Goal: Information Seeking & Learning: Check status

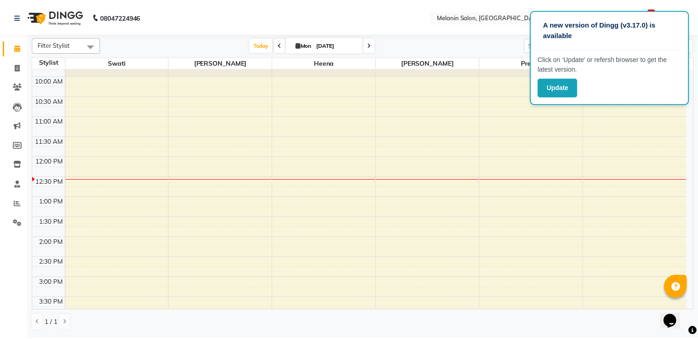
scroll to position [46, 0]
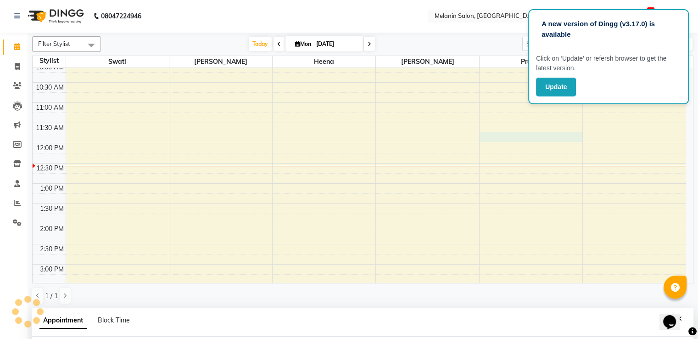
select select "63064"
select select "tentative"
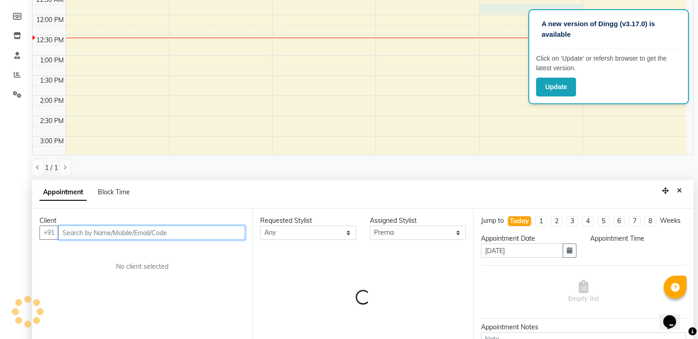
select select "705"
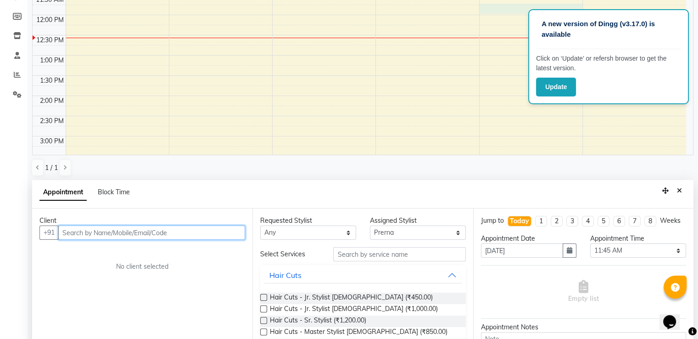
scroll to position [178, 0]
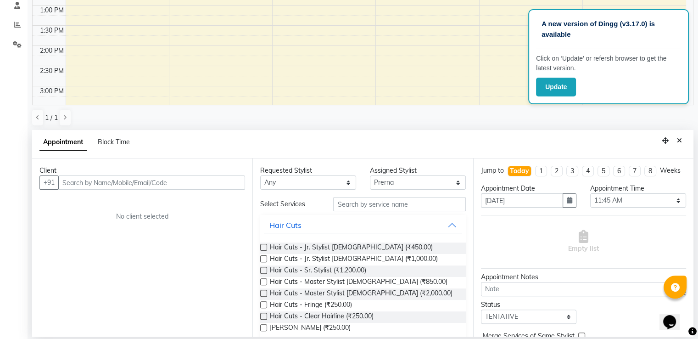
click at [665, 14] on div "A new version of Dingg (v3.17.0) is available Click on ‘Update’ or refersh brow…" at bounding box center [608, 56] width 161 height 95
click at [681, 98] on div "A new version of Dingg (v3.17.0) is available Click on ‘Update’ or refersh brow…" at bounding box center [608, 56] width 161 height 95
click at [541, 17] on div "A new version of Dingg (v3.17.0) is available" at bounding box center [608, 33] width 145 height 32
drag, startPoint x: 554, startPoint y: 22, endPoint x: 636, endPoint y: 26, distance: 82.2
click at [636, 26] on p "A new version of Dingg (v3.17.0) is available" at bounding box center [608, 29] width 134 height 21
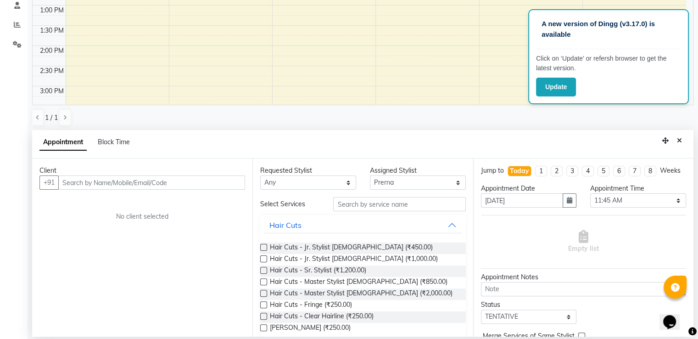
click at [661, 24] on p "A new version of Dingg (v3.17.0) is available" at bounding box center [608, 29] width 134 height 21
click at [460, 78] on div "9:00 AM 9:30 AM 10:00 AM 10:30 AM 11:00 AM 11:30 AM 12:00 PM 12:30 PM 1:00 PM 1…" at bounding box center [359, 86] width 653 height 484
click at [678, 140] on icon "Close" at bounding box center [679, 140] width 5 height 6
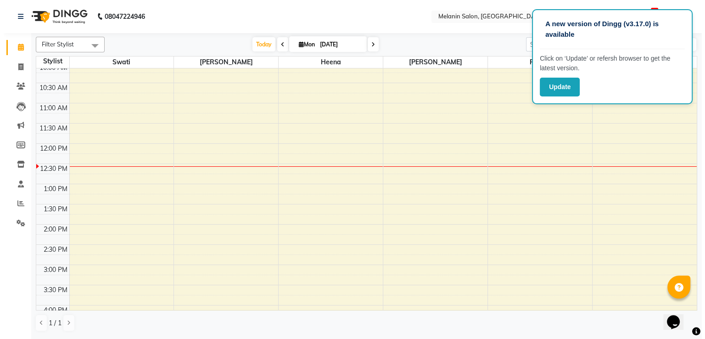
scroll to position [0, 0]
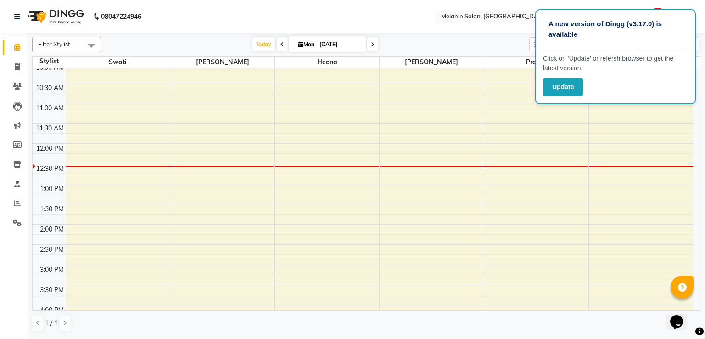
click at [681, 17] on div "A new version of Dingg (v3.17.0) is available" at bounding box center [615, 33] width 145 height 32
click at [574, 92] on button "Update" at bounding box center [563, 87] width 40 height 19
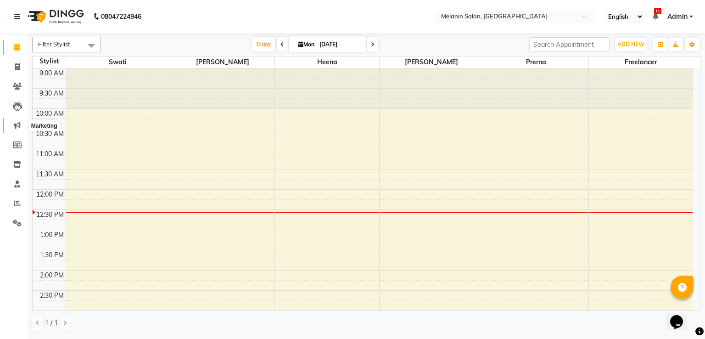
click at [17, 124] on icon at bounding box center [17, 125] width 7 height 7
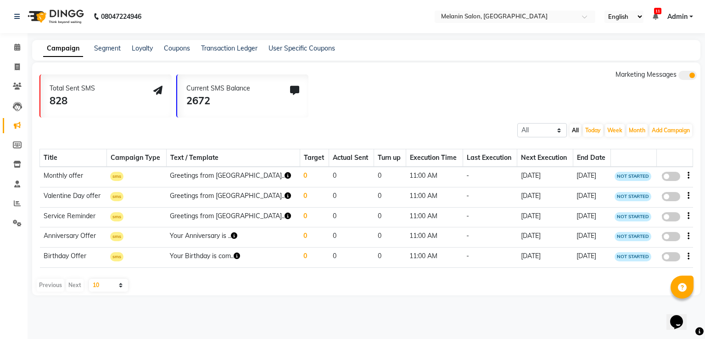
click at [293, 92] on icon at bounding box center [294, 90] width 9 height 9
click at [284, 216] on icon "button" at bounding box center [287, 215] width 6 height 6
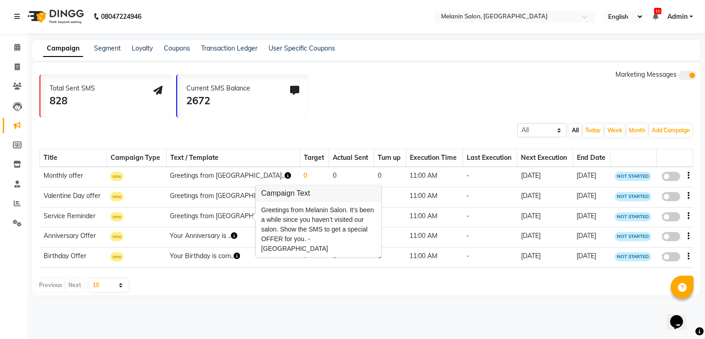
click at [261, 278] on div "Total Sent SMS 828 Current SMS Balance 2672 Marketing Messages All Scheduled Co…" at bounding box center [366, 178] width 668 height 233
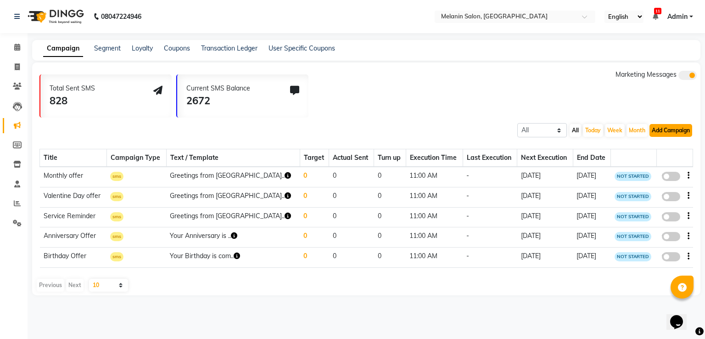
click at [663, 134] on button "Add Campaign" at bounding box center [670, 130] width 43 height 13
click at [659, 150] on div "SMS Campaign" at bounding box center [663, 145] width 78 height 14
select select "2"
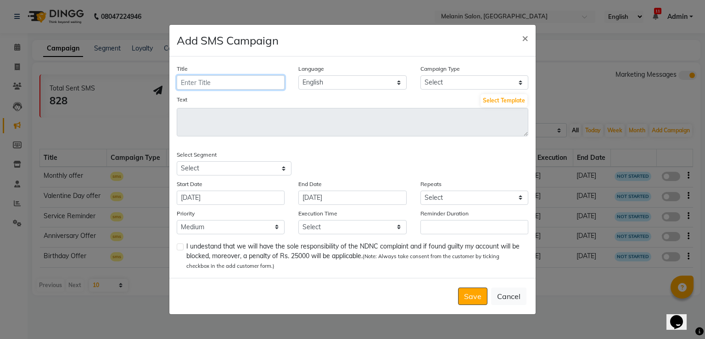
click at [220, 83] on input "Title" at bounding box center [231, 82] width 108 height 14
type input "roots"
click at [325, 76] on select "English" at bounding box center [352, 82] width 108 height 14
click at [454, 84] on select "Select Birthday Anniversary Promotional Service reminder" at bounding box center [474, 82] width 108 height 14
select select "4"
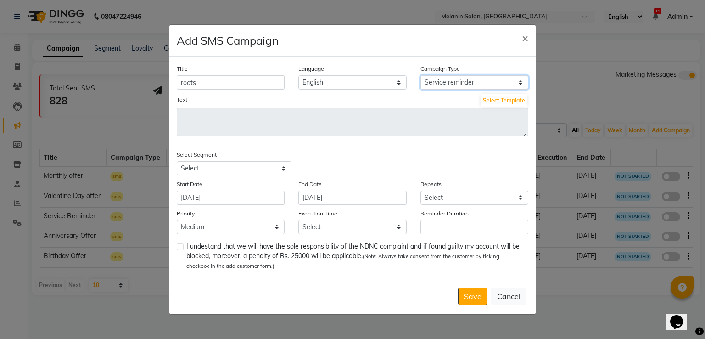
click at [420, 75] on select "Select Birthday Anniversary Promotional Service reminder" at bounding box center [474, 82] width 108 height 14
select select "2"
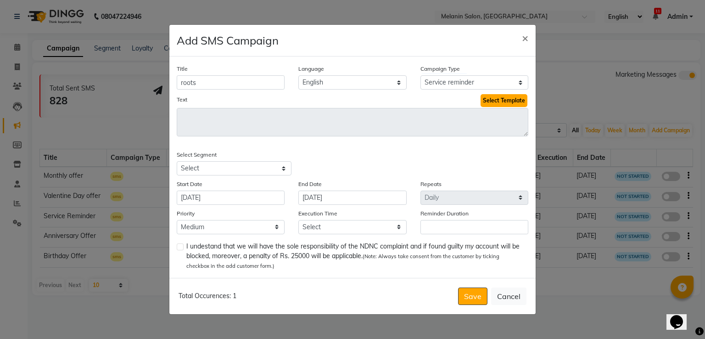
click at [527, 98] on button "Select Template" at bounding box center [503, 100] width 47 height 13
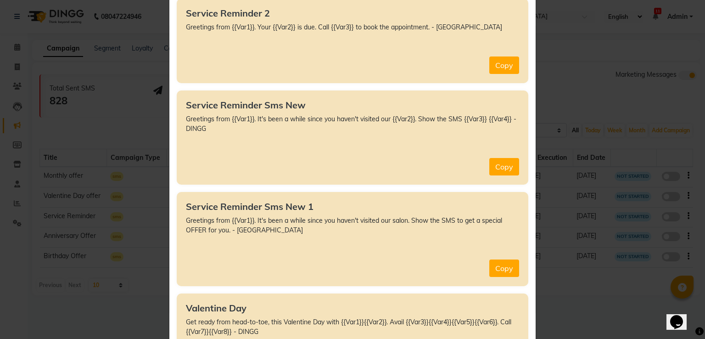
scroll to position [6547, 0]
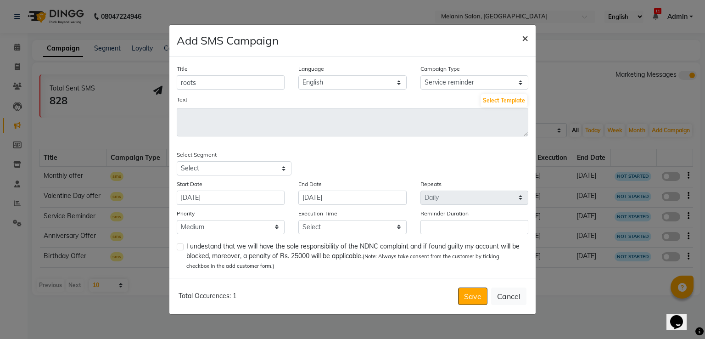
click at [524, 34] on span "×" at bounding box center [525, 38] width 6 height 14
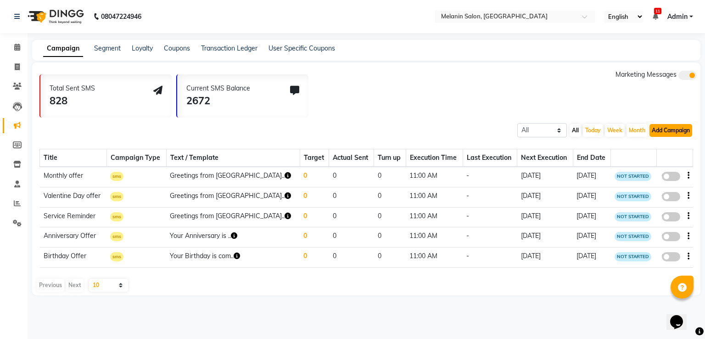
click at [669, 132] on button "Add Campaign" at bounding box center [670, 130] width 43 height 13
click at [661, 149] on div "SMS Campaign" at bounding box center [663, 145] width 78 height 14
select select "2"
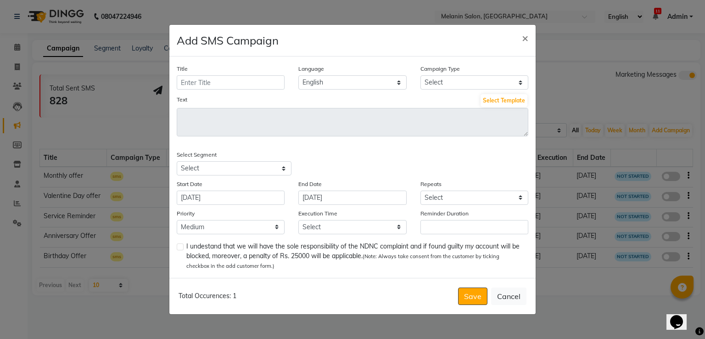
click at [480, 102] on div "Text Select Template" at bounding box center [352, 100] width 351 height 15
click at [494, 102] on button "Select Template" at bounding box center [503, 100] width 47 height 13
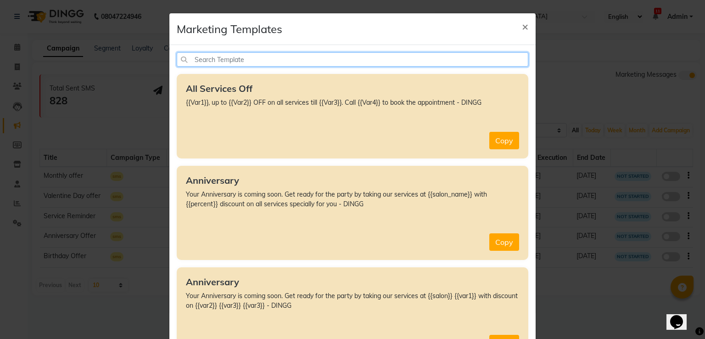
click at [273, 61] on input "text" at bounding box center [352, 59] width 351 height 14
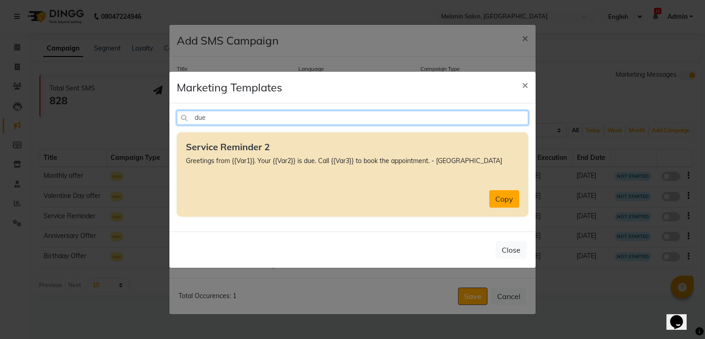
type input "due"
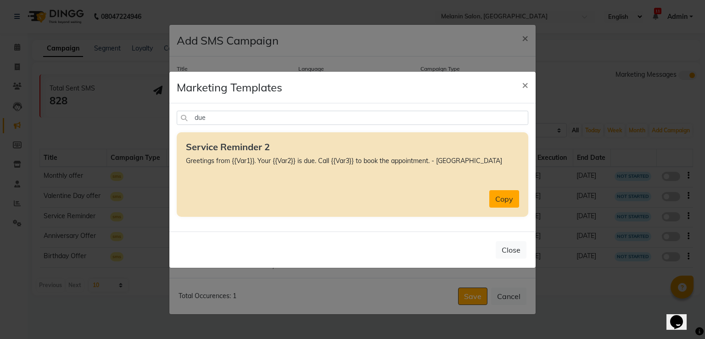
click at [507, 204] on button "Copy" at bounding box center [504, 198] width 30 height 17
type textarea "Greetings from {{Var1}}. Your {{Var2}} is due. Call {{Var3}} to book the appoin…"
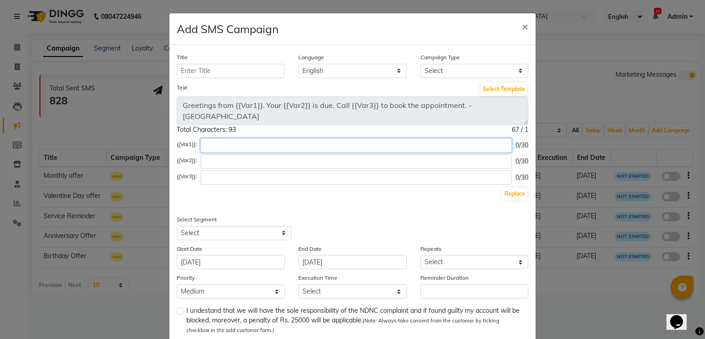
click at [229, 138] on input "text" at bounding box center [356, 145] width 311 height 14
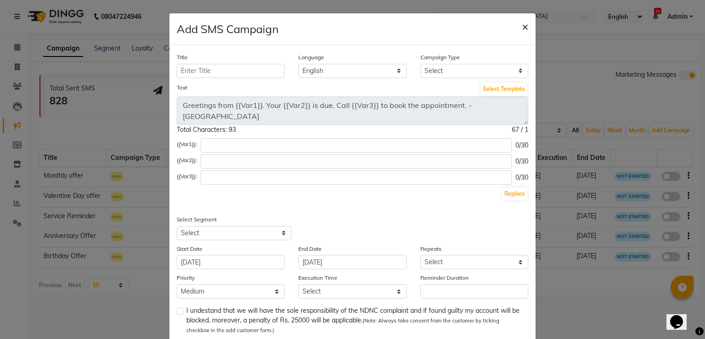
click at [522, 29] on span "×" at bounding box center [525, 26] width 6 height 14
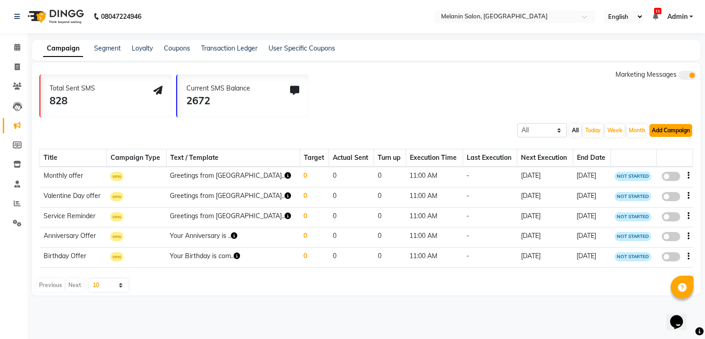
click at [678, 132] on button "Add Campaign" at bounding box center [670, 130] width 43 height 13
click at [665, 146] on div "SMS Campaign" at bounding box center [663, 145] width 78 height 14
select select "2"
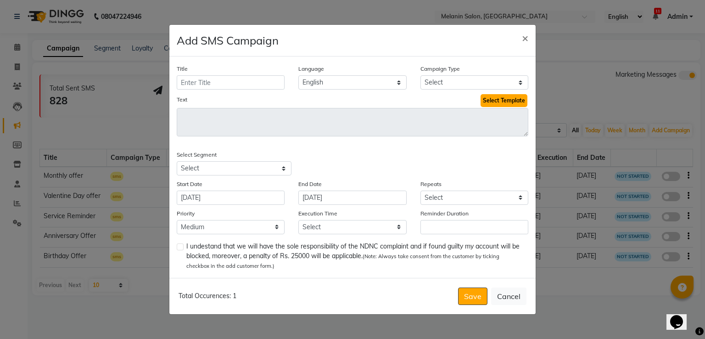
click at [500, 100] on button "Select Template" at bounding box center [503, 100] width 47 height 13
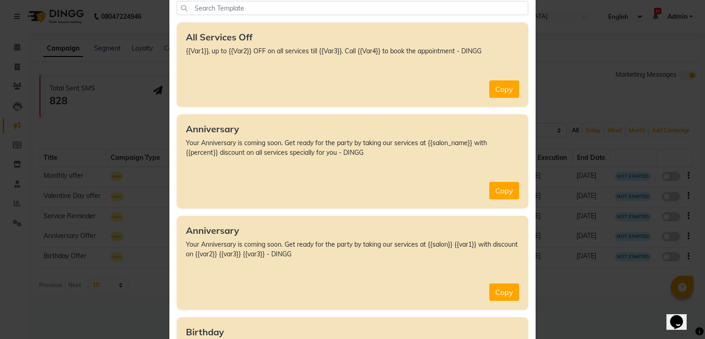
scroll to position [0, 0]
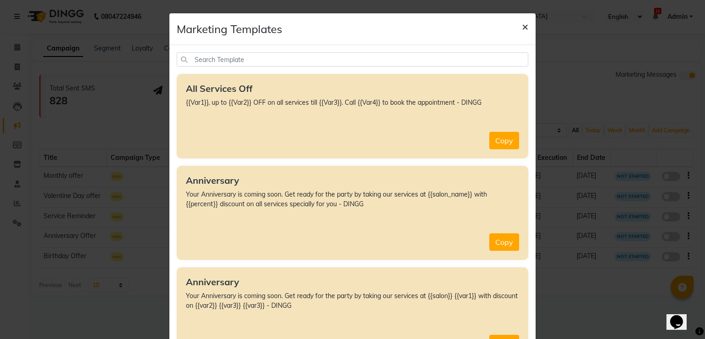
click at [525, 30] on button "×" at bounding box center [524, 26] width 21 height 26
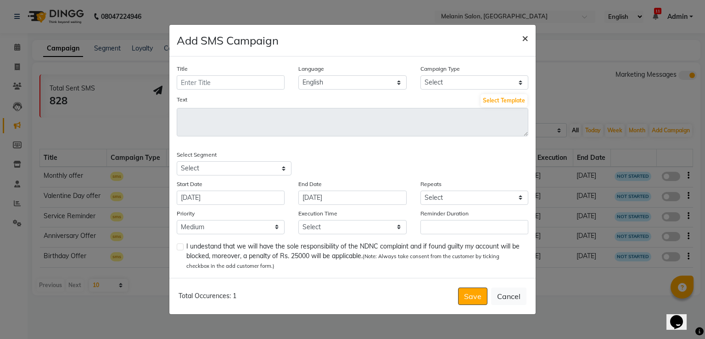
click at [523, 35] on span "×" at bounding box center [525, 38] width 6 height 14
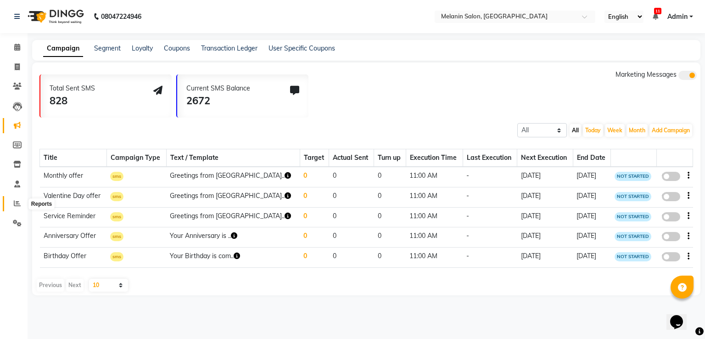
click at [14, 203] on icon at bounding box center [17, 203] width 7 height 7
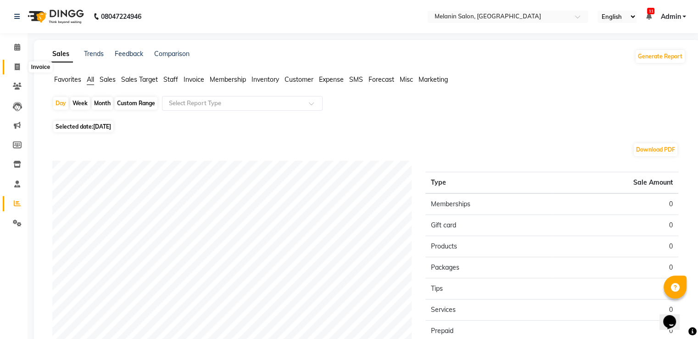
click at [17, 70] on icon at bounding box center [17, 66] width 5 height 7
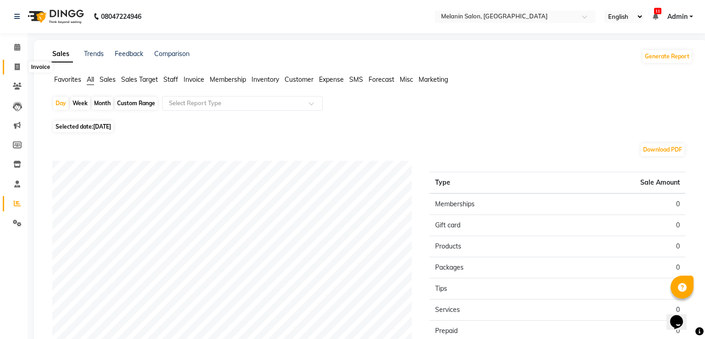
select select "6804"
select select "service"
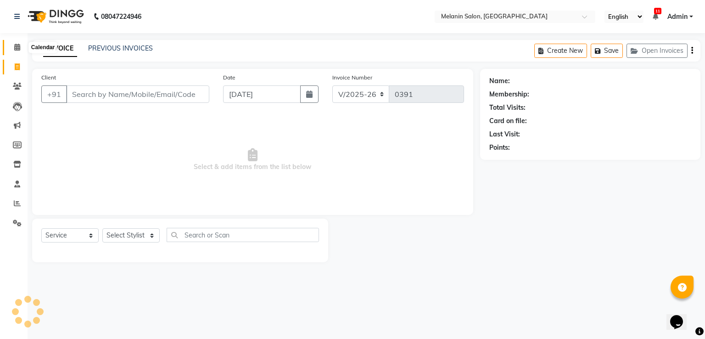
click at [22, 46] on span at bounding box center [17, 47] width 16 height 11
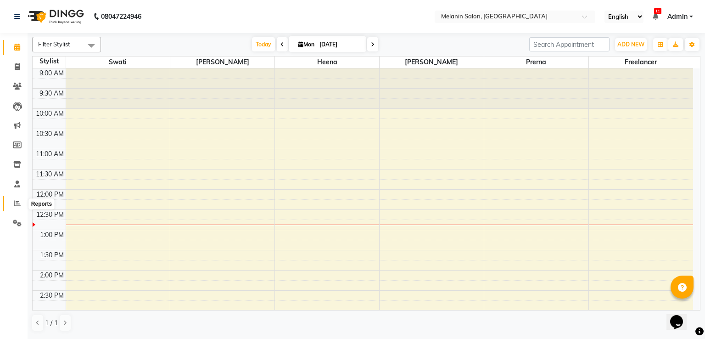
click at [18, 202] on icon at bounding box center [17, 203] width 7 height 7
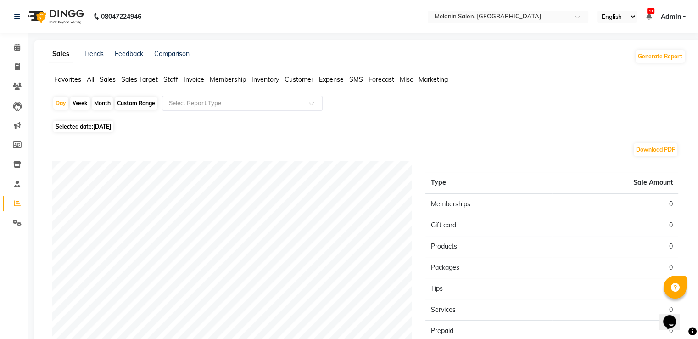
click at [106, 101] on div "Month" at bounding box center [102, 103] width 21 height 13
select select "9"
select select "2025"
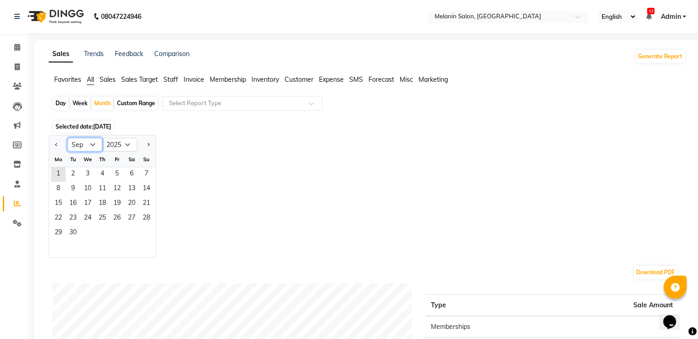
click at [83, 141] on select "Jan Feb Mar Apr May Jun [DATE] Aug Sep Oct Nov Dec" at bounding box center [84, 145] width 35 height 14
select select "8"
click at [67, 138] on select "Jan Feb Mar Apr May Jun [DATE] Aug Sep Oct Nov Dec" at bounding box center [84, 145] width 35 height 14
click at [122, 173] on span "1" at bounding box center [117, 174] width 15 height 15
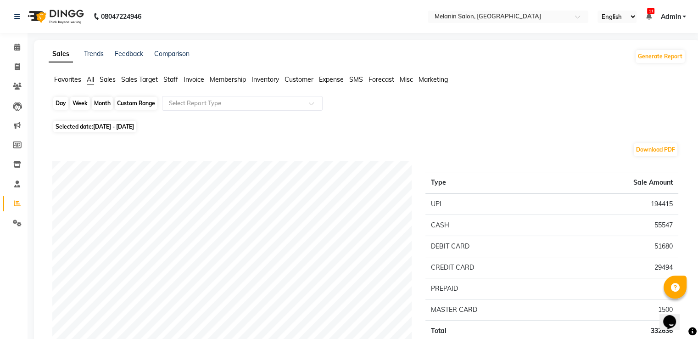
click at [110, 103] on div "Month" at bounding box center [102, 103] width 21 height 13
select select "8"
select select "2025"
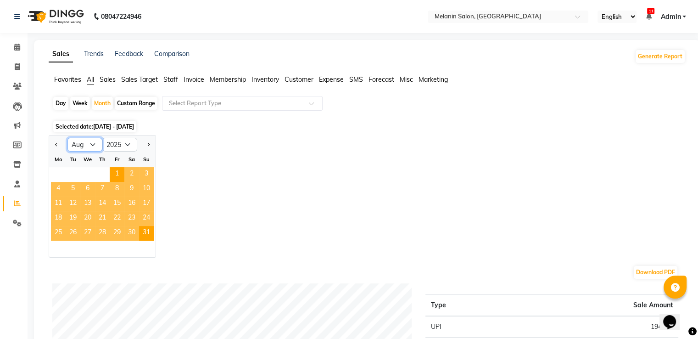
click at [84, 145] on select "Jan Feb Mar Apr May Jun [DATE] Aug Sep Oct Nov Dec" at bounding box center [84, 145] width 35 height 14
select select "12"
click at [67, 138] on select "Jan Feb Mar Apr May Jun [DATE] Aug Sep Oct Nov Dec" at bounding box center [84, 145] width 35 height 14
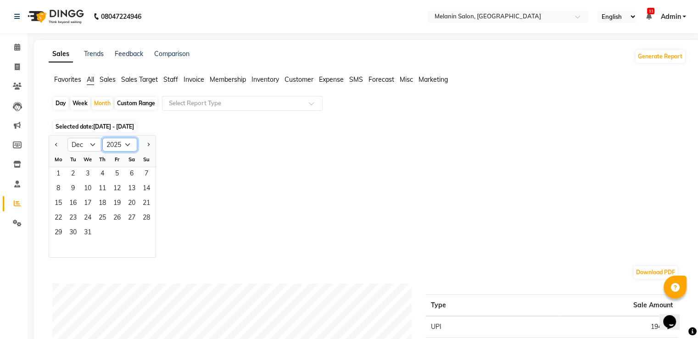
click at [112, 141] on select "2015 2016 2017 2018 2019 2020 2021 2022 2023 2024 2025 2026 2027 2028 2029 2030…" at bounding box center [119, 145] width 35 height 14
select select "2024"
click at [102, 138] on select "2015 2016 2017 2018 2019 2020 2021 2022 2023 2024 2025 2026 2027 2028 2029 2030…" at bounding box center [119, 145] width 35 height 14
click at [147, 177] on span "1" at bounding box center [146, 174] width 15 height 15
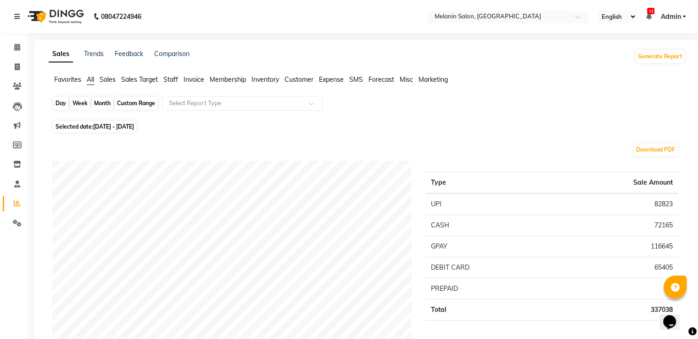
click at [105, 105] on div "Month" at bounding box center [102, 103] width 21 height 13
select select "12"
select select "2024"
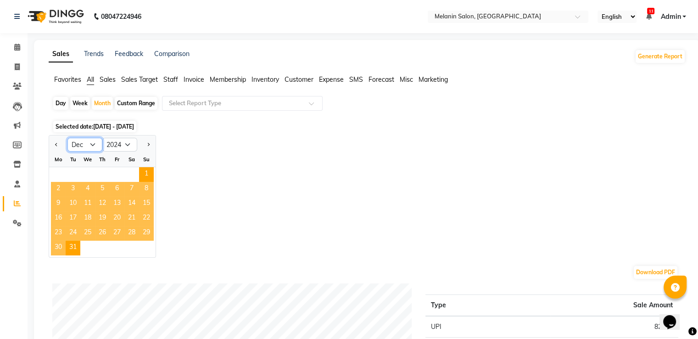
click at [91, 144] on select "Jan Feb Mar Apr May Jun [DATE] Aug Sep Oct Nov Dec" at bounding box center [84, 145] width 35 height 14
select select "11"
click at [67, 138] on select "Jan Feb Mar Apr May Jun [DATE] Aug Sep Oct Nov Dec" at bounding box center [84, 145] width 35 height 14
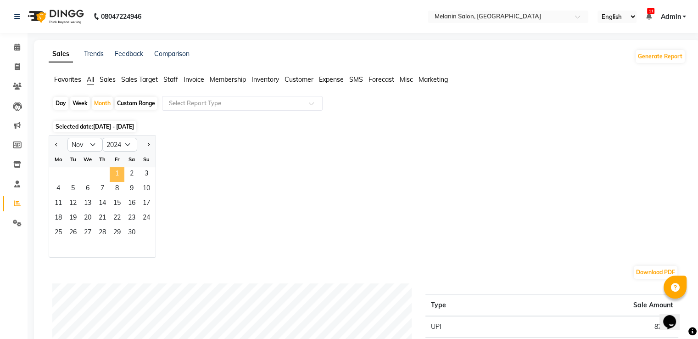
click at [116, 180] on span "1" at bounding box center [117, 174] width 15 height 15
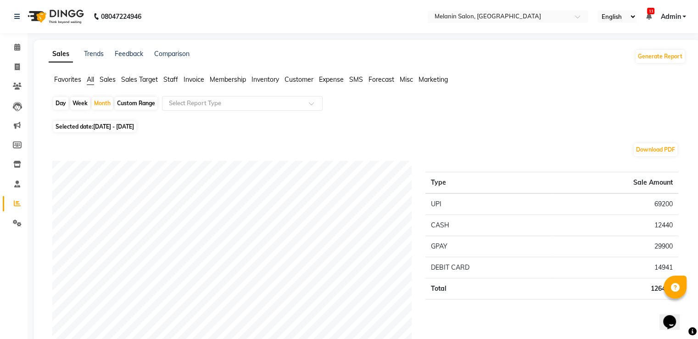
click at [106, 79] on span "Sales" at bounding box center [108, 79] width 16 height 8
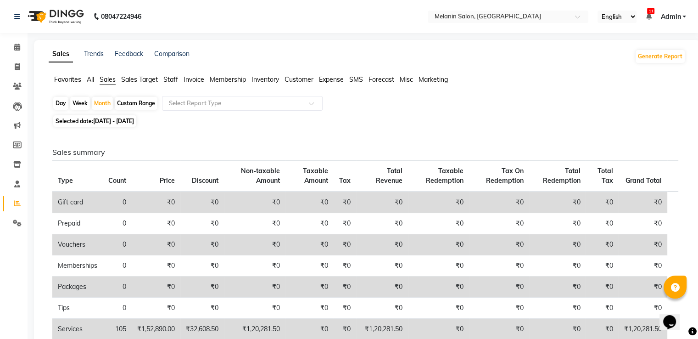
click at [95, 80] on ul "Favorites All Sales Sales Target Staff Invoice Membership Inventory Customer Ex…" at bounding box center [367, 80] width 637 height 10
click at [104, 106] on div "Month" at bounding box center [102, 103] width 21 height 13
select select "11"
select select "2024"
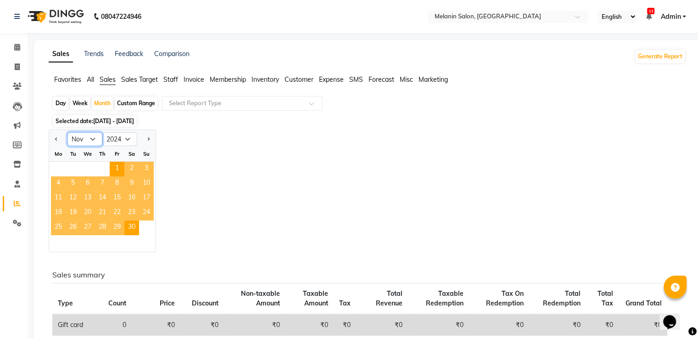
click at [90, 143] on select "Jan Feb Mar Apr May Jun [DATE] Aug Sep Oct Nov Dec" at bounding box center [84, 139] width 35 height 14
select select "1"
click at [67, 132] on select "Jan Feb Mar Apr May Jun [DATE] Aug Sep Oct Nov Dec" at bounding box center [84, 139] width 35 height 14
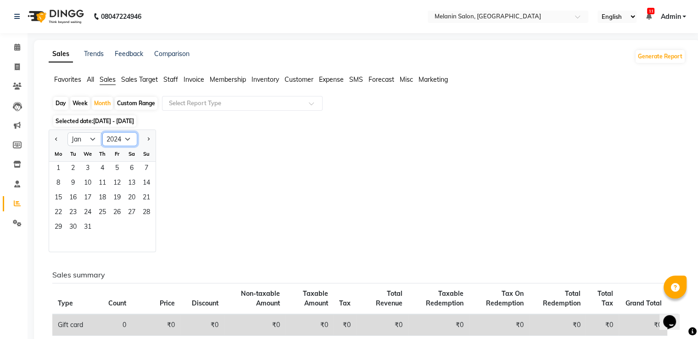
click at [116, 135] on select "2014 2015 2016 2017 2018 2019 2020 2021 2022 2023 2024 2025 2026 2027 2028 2029…" at bounding box center [119, 139] width 35 height 14
select select "2025"
click at [102, 132] on select "2014 2015 2016 2017 2018 2019 2020 2021 2022 2023 2024 2025 2026 2027 2028 2029…" at bounding box center [119, 139] width 35 height 14
click at [93, 173] on span "1" at bounding box center [87, 169] width 15 height 15
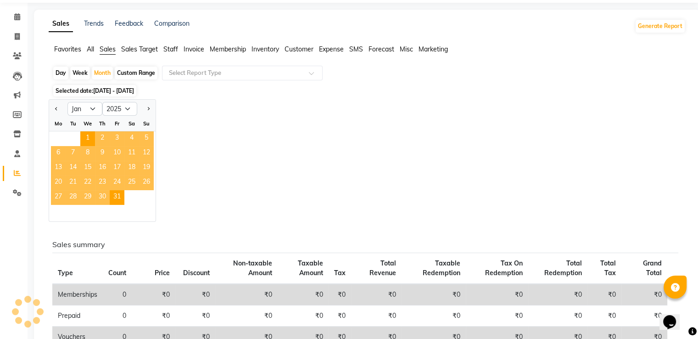
scroll to position [46, 0]
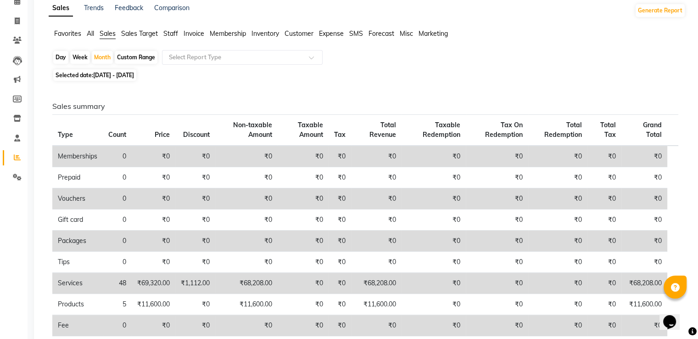
click at [94, 31] on span "All" at bounding box center [90, 33] width 7 height 8
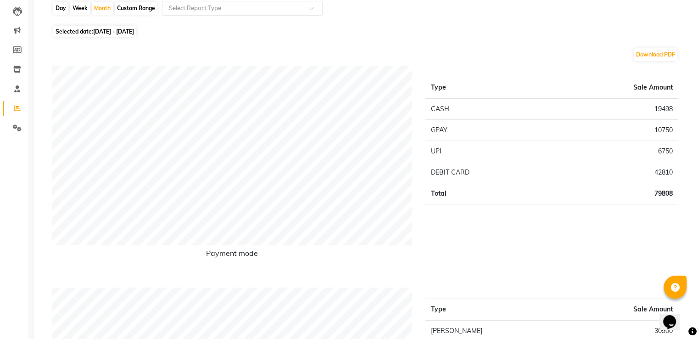
scroll to position [0, 0]
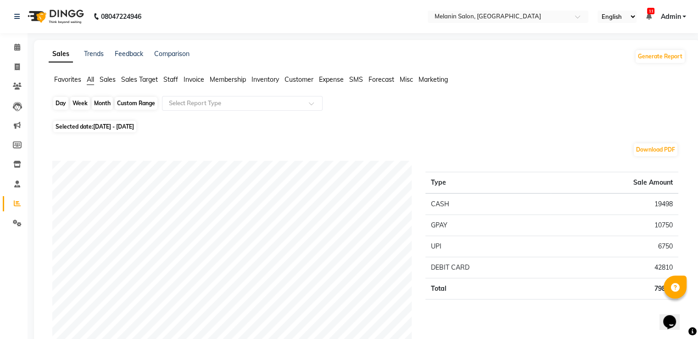
click at [100, 104] on div "Month" at bounding box center [102, 103] width 21 height 13
select select "2025"
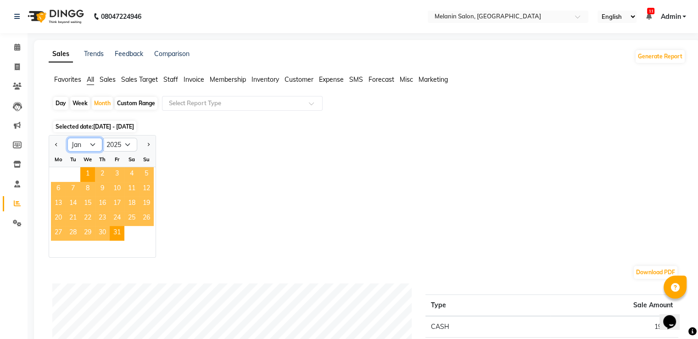
click at [92, 147] on select "Jan Feb Mar Apr May Jun [DATE] Aug Sep Oct Nov Dec" at bounding box center [84, 145] width 35 height 14
select select "2"
click at [67, 138] on select "Jan Feb Mar Apr May Jun [DATE] Aug Sep Oct Nov Dec" at bounding box center [84, 145] width 35 height 14
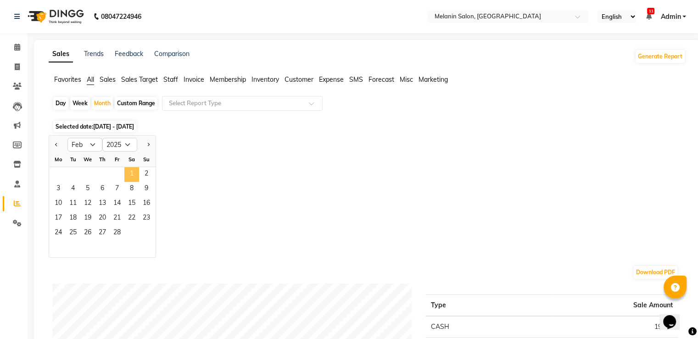
click at [129, 169] on span "1" at bounding box center [131, 174] width 15 height 15
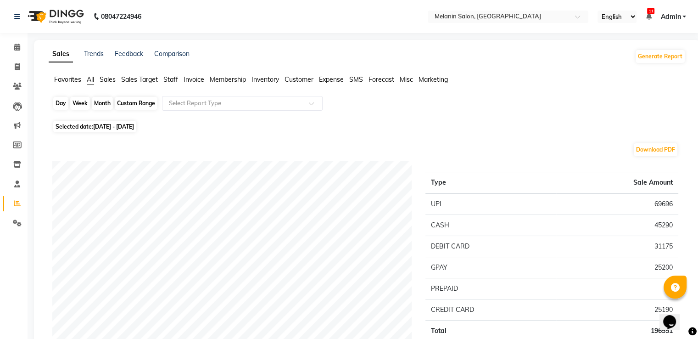
click at [95, 104] on div "Month" at bounding box center [102, 103] width 21 height 13
select select "2"
select select "2025"
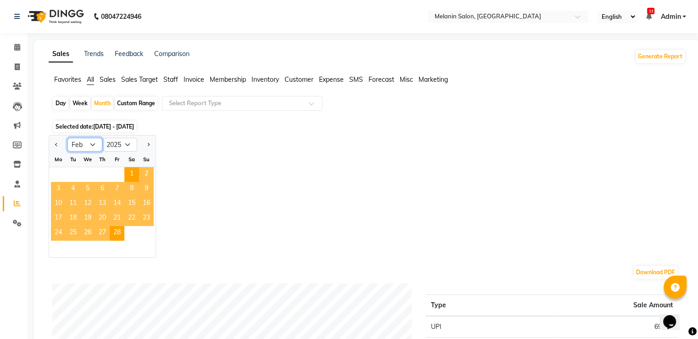
click at [95, 143] on select "Jan Feb Mar Apr May Jun [DATE] Aug Sep Oct Nov Dec" at bounding box center [84, 145] width 35 height 14
select select "3"
click at [67, 138] on select "Jan Feb Mar Apr May Jun [DATE] Aug Sep Oct Nov Dec" at bounding box center [84, 145] width 35 height 14
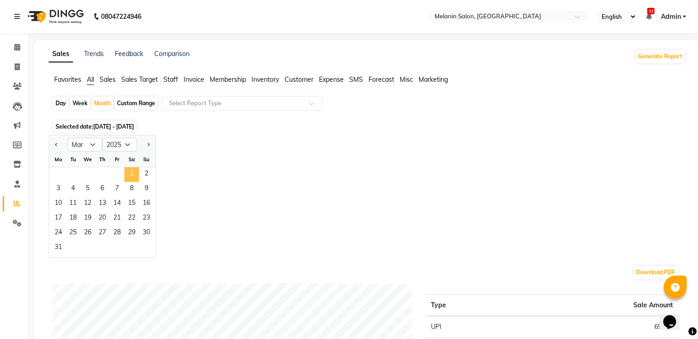
click at [129, 171] on span "1" at bounding box center [131, 174] width 15 height 15
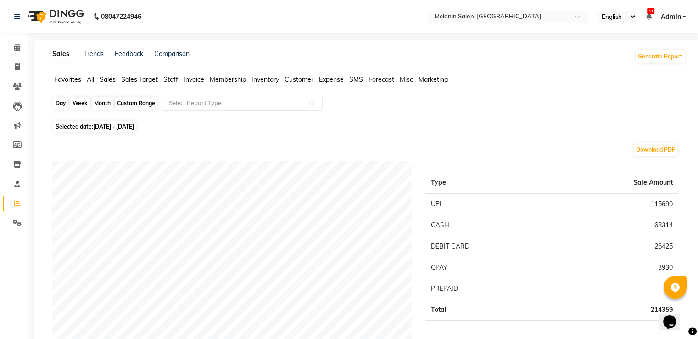
click at [100, 104] on div "Month" at bounding box center [102, 103] width 21 height 13
select select "3"
select select "2025"
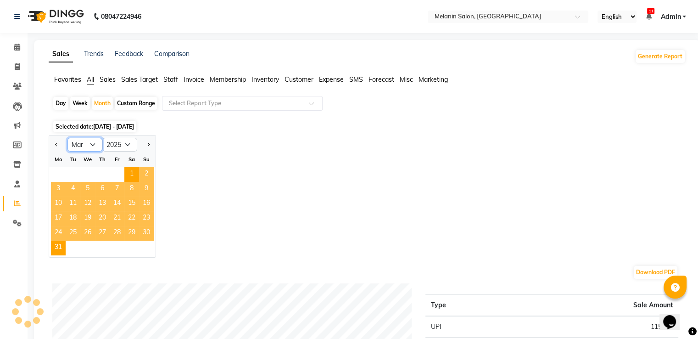
click at [95, 147] on select "Jan Feb Mar Apr May Jun [DATE] Aug Sep Oct Nov Dec" at bounding box center [84, 145] width 35 height 14
select select "4"
click at [67, 138] on select "Jan Feb Mar Apr May Jun [DATE] Aug Sep Oct Nov Dec" at bounding box center [84, 145] width 35 height 14
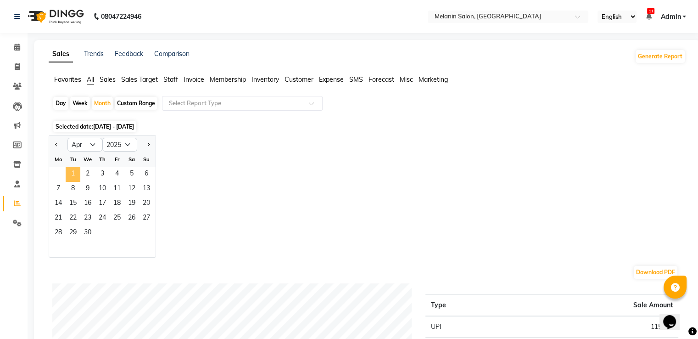
click at [79, 171] on span "1" at bounding box center [73, 174] width 15 height 15
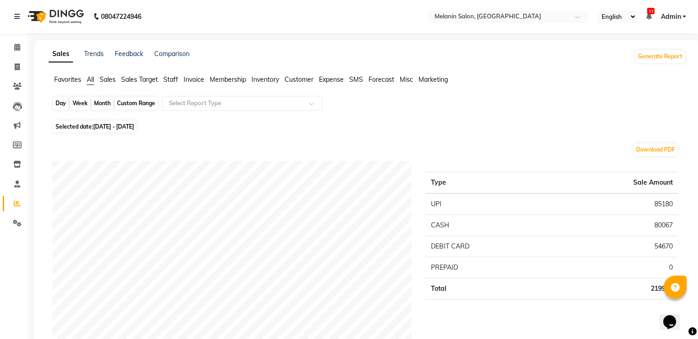
click at [106, 106] on div "Month" at bounding box center [102, 103] width 21 height 13
select select "4"
select select "2025"
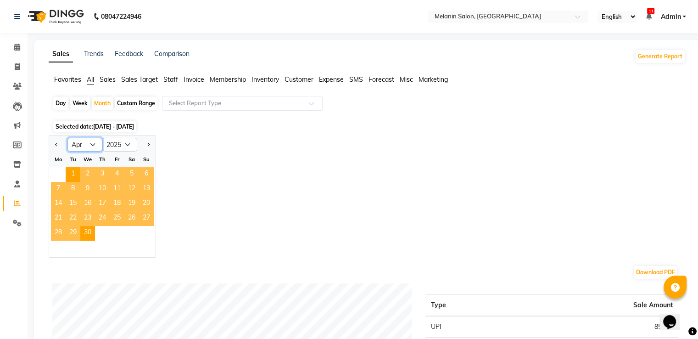
click at [87, 147] on select "Jan Feb Mar Apr May Jun [DATE] Aug Sep Oct Nov Dec" at bounding box center [84, 145] width 35 height 14
select select "5"
click at [67, 138] on select "Jan Feb Mar Apr May Jun [DATE] Aug Sep Oct Nov Dec" at bounding box center [84, 145] width 35 height 14
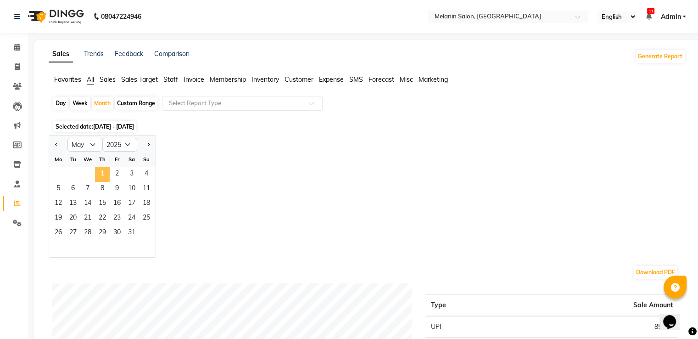
click at [101, 173] on span "1" at bounding box center [102, 174] width 15 height 15
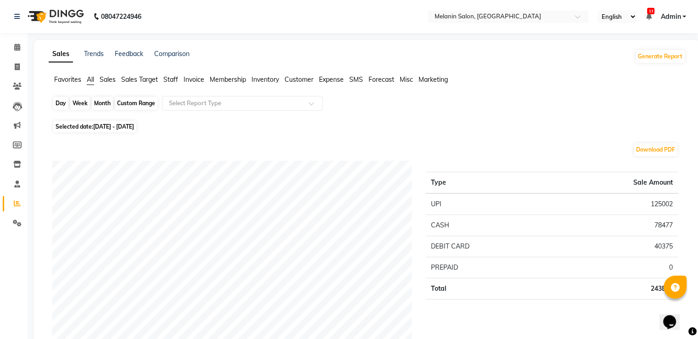
click at [101, 105] on div "Month" at bounding box center [102, 103] width 21 height 13
select select "5"
select select "2025"
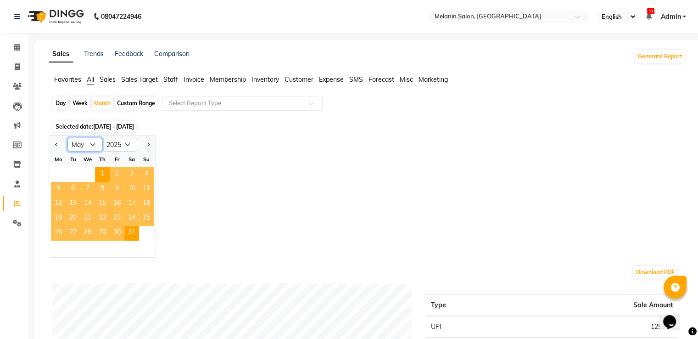
click at [98, 144] on select "Jan Feb Mar Apr May Jun [DATE] Aug Sep Oct Nov Dec" at bounding box center [84, 145] width 35 height 14
select select "6"
click at [67, 138] on select "Jan Feb Mar Apr May Jun [DATE] Aug Sep Oct Nov Dec" at bounding box center [84, 145] width 35 height 14
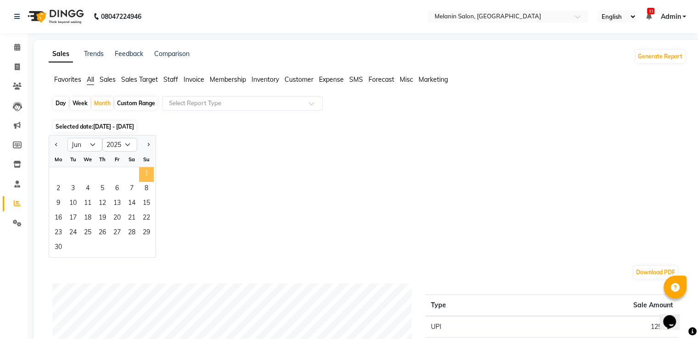
click at [145, 172] on span "1" at bounding box center [146, 174] width 15 height 15
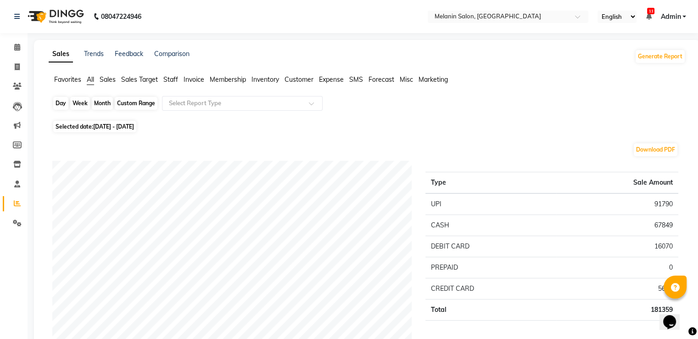
click at [105, 102] on div "Month" at bounding box center [102, 103] width 21 height 13
select select "6"
select select "2025"
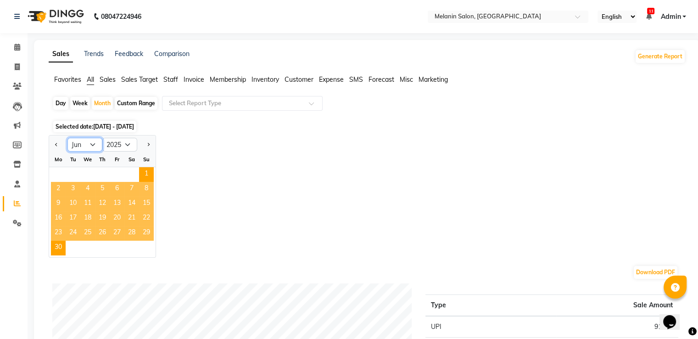
click at [94, 146] on select "Jan Feb Mar Apr May Jun [DATE] Aug Sep Oct Nov Dec" at bounding box center [84, 145] width 35 height 14
select select "7"
click at [67, 138] on select "Jan Feb Mar Apr May Jun [DATE] Aug Sep Oct Nov Dec" at bounding box center [84, 145] width 35 height 14
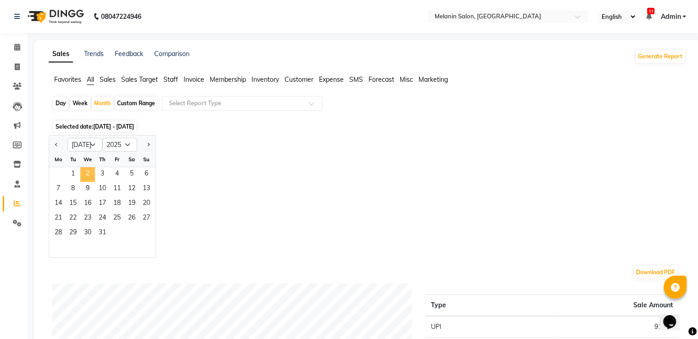
click at [80, 173] on span "2" at bounding box center [87, 174] width 15 height 15
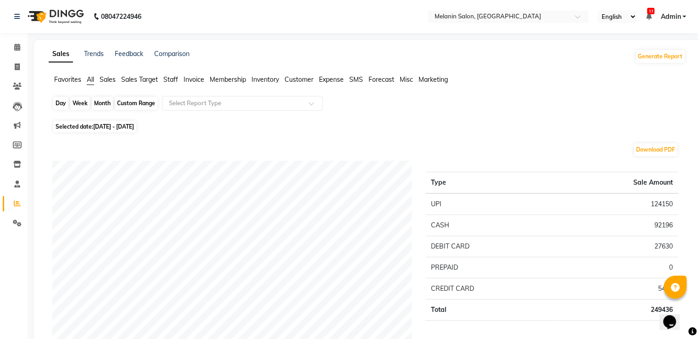
click at [103, 101] on div "Month" at bounding box center [102, 103] width 21 height 13
select select "7"
select select "2025"
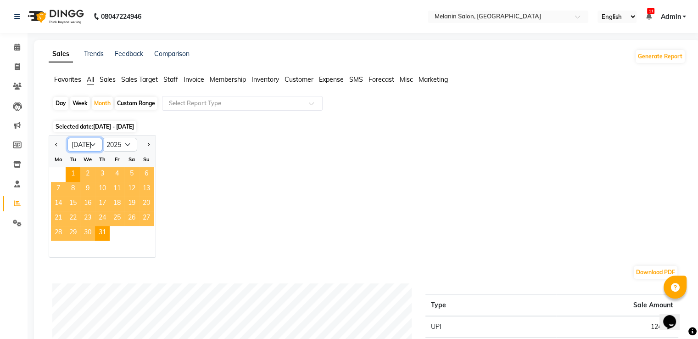
click at [85, 143] on select "Jan Feb Mar Apr May Jun [DATE] Aug Sep Oct Nov Dec" at bounding box center [84, 145] width 35 height 14
select select "8"
click at [67, 138] on select "Jan Feb Mar Apr May Jun [DATE] Aug Sep Oct Nov Dec" at bounding box center [84, 145] width 35 height 14
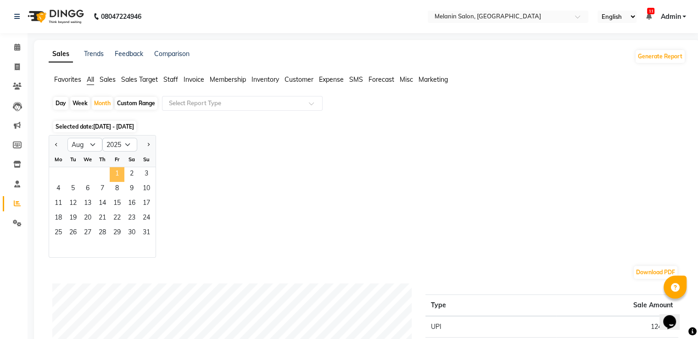
click at [116, 169] on span "1" at bounding box center [117, 174] width 15 height 15
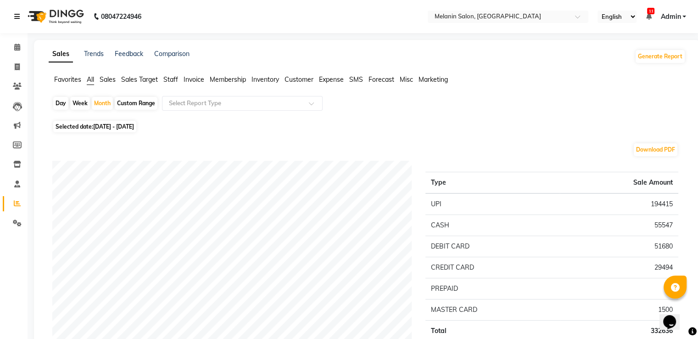
click at [19, 18] on icon at bounding box center [17, 16] width 6 height 6
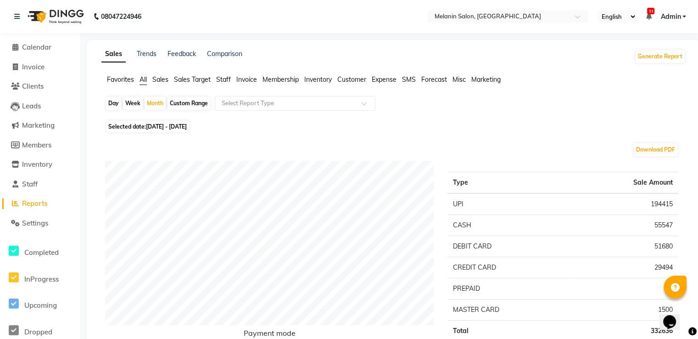
click at [36, 15] on img at bounding box center [54, 17] width 63 height 26
